Goal: Book appointment/travel/reservation

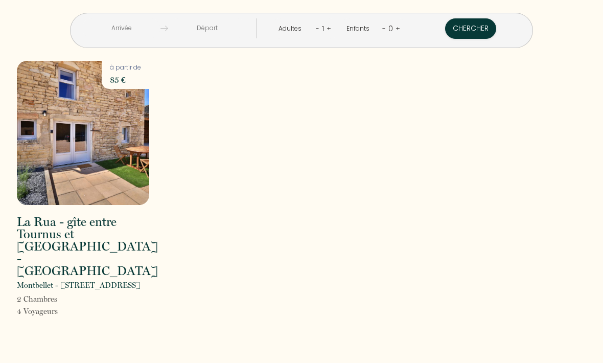
click at [334, 28] on div "Adultes - 1 +" at bounding box center [304, 28] width 68 height 20
click at [329, 26] on link "+" at bounding box center [329, 29] width 5 height 10
click at [125, 33] on input "text" at bounding box center [120, 28] width 79 height 20
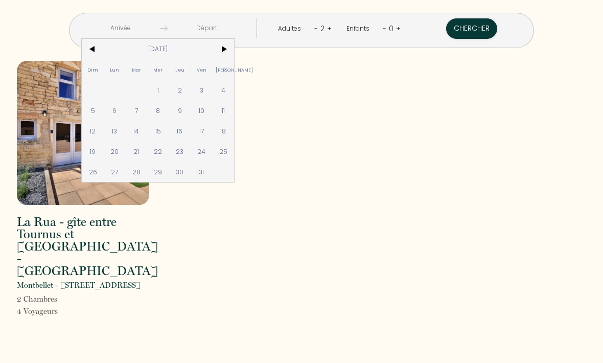
click at [235, 57] on span ">" at bounding box center [224, 49] width 22 height 20
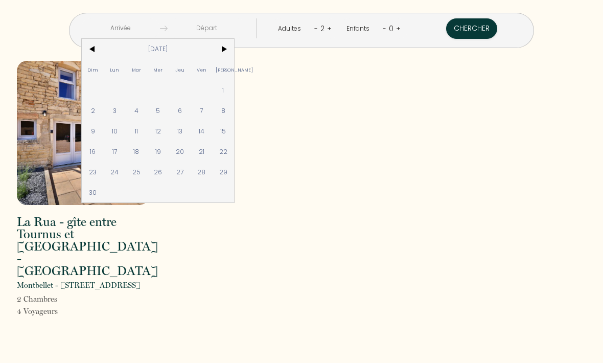
click at [235, 44] on span ">" at bounding box center [224, 49] width 22 height 20
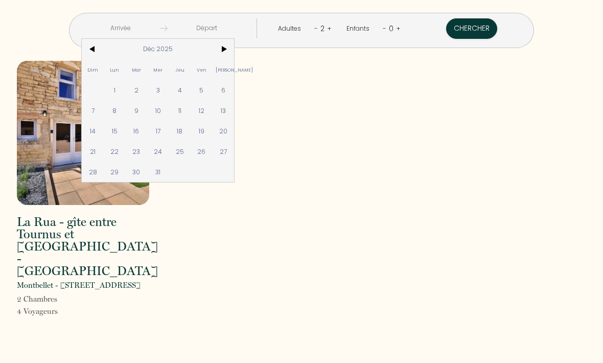
click at [235, 52] on span ">" at bounding box center [224, 49] width 22 height 20
click at [235, 48] on span ">" at bounding box center [224, 49] width 22 height 20
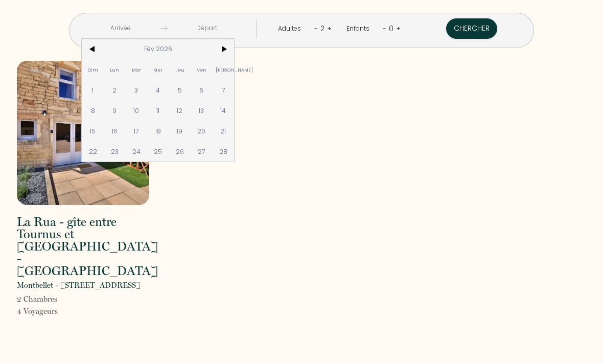
click at [235, 52] on span ">" at bounding box center [224, 49] width 22 height 20
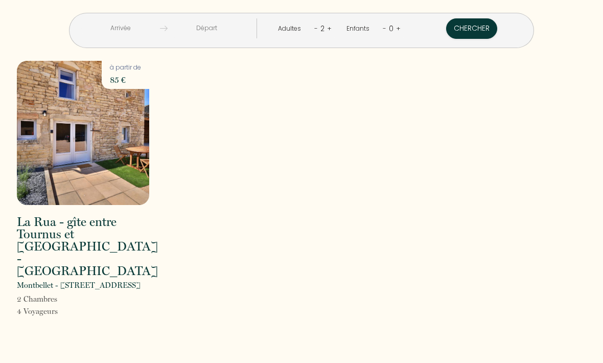
click at [243, 52] on div "< [DATE] > Dim Lun Mar Mer Jeu Ven Sam 1 2 3 4 5 6 7 8 9 10 11 12 13 14 15 16 1…" at bounding box center [301, 165] width 583 height 331
click at [136, 32] on input "text" at bounding box center [120, 28] width 79 height 20
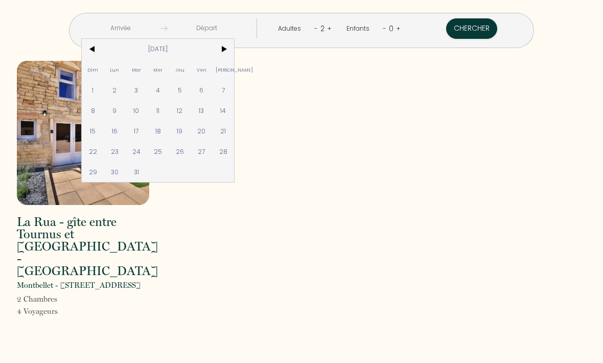
click at [235, 52] on span ">" at bounding box center [224, 49] width 22 height 20
click at [235, 56] on span ">" at bounding box center [224, 49] width 22 height 20
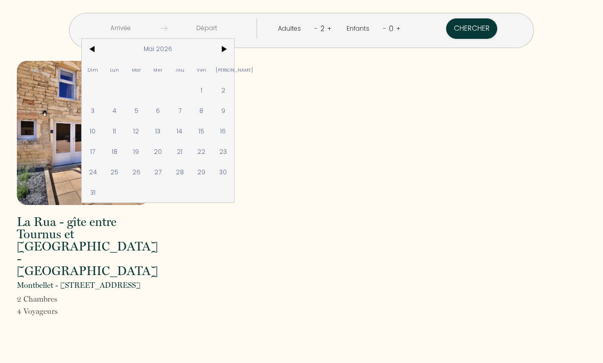
click at [235, 58] on span ">" at bounding box center [224, 49] width 22 height 20
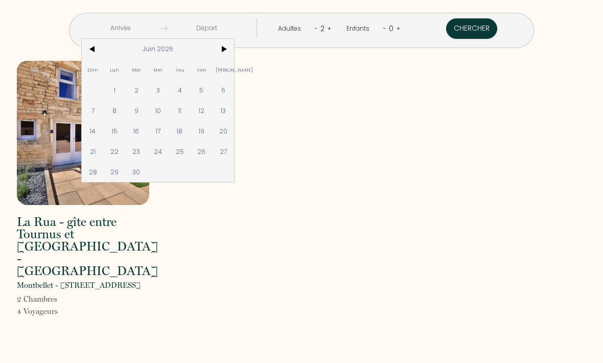
click at [104, 51] on span "<" at bounding box center [93, 49] width 22 height 20
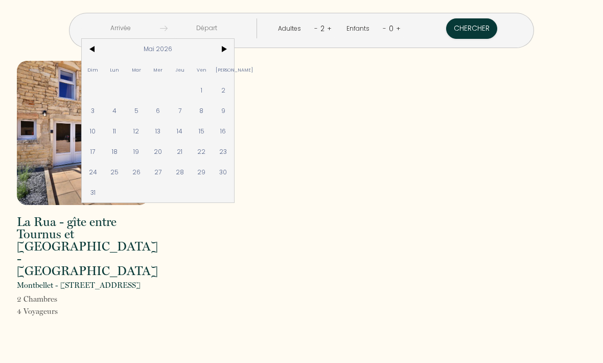
click at [213, 132] on span "15" at bounding box center [202, 131] width 22 height 20
type input "Ven 15 Mai 2026"
type input "[DATE]"
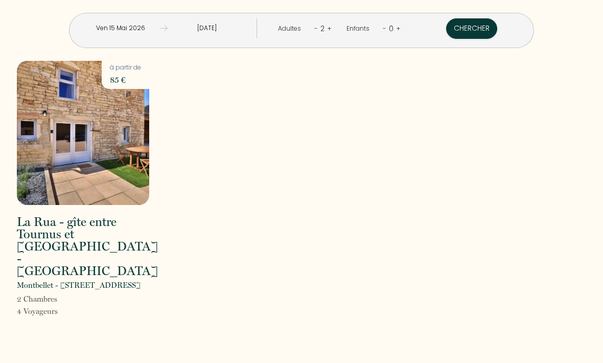
click at [466, 31] on button "Chercher" at bounding box center [471, 28] width 51 height 20
